Goal: Task Accomplishment & Management: Use online tool/utility

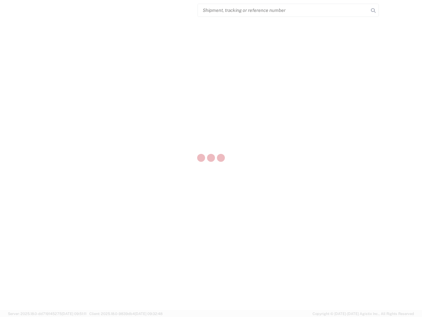
select select "US"
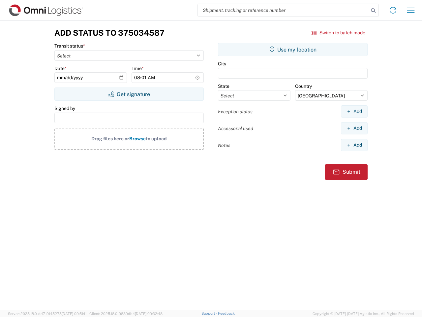
click at [283, 10] on input "search" at bounding box center [283, 10] width 171 height 13
click at [373, 11] on icon at bounding box center [373, 10] width 9 height 9
click at [393, 10] on icon at bounding box center [393, 10] width 11 height 11
click at [411, 10] on icon "button" at bounding box center [411, 10] width 8 height 5
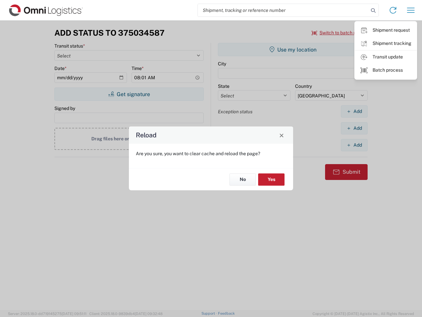
click at [293, 49] on div "Reload Are you sure, you want to clear cache and reload the page? No Yes" at bounding box center [211, 158] width 422 height 317
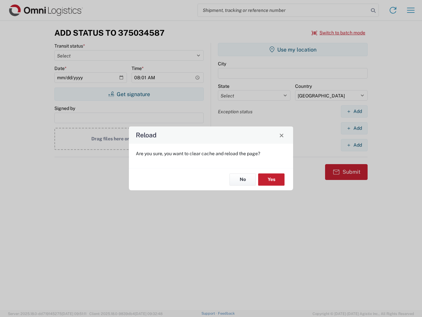
click at [354, 111] on div "Reload Are you sure, you want to clear cache and reload the page? No Yes" at bounding box center [211, 158] width 422 height 317
click at [354, 128] on div "Reload Are you sure, you want to clear cache and reload the page? No Yes" at bounding box center [211, 158] width 422 height 317
click at [354, 145] on div "Reload Are you sure, you want to clear cache and reload the page? No Yes" at bounding box center [211, 158] width 422 height 317
